Goal: Task Accomplishment & Management: Manage account settings

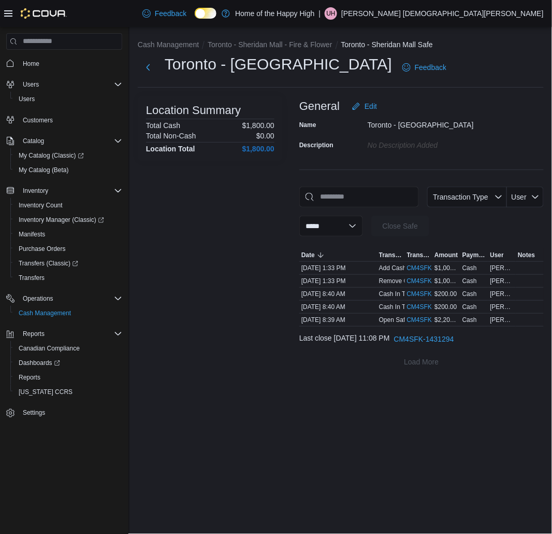
click at [336, 8] on span "UH" at bounding box center [331, 13] width 9 height 12
click at [448, 99] on button "Sign Out" at bounding box center [492, 103] width 95 height 17
